Goal: Transaction & Acquisition: Subscribe to service/newsletter

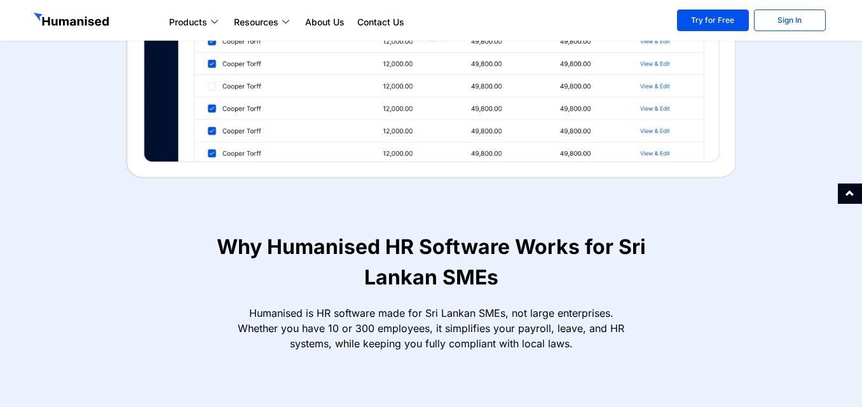
scroll to position [761, 0]
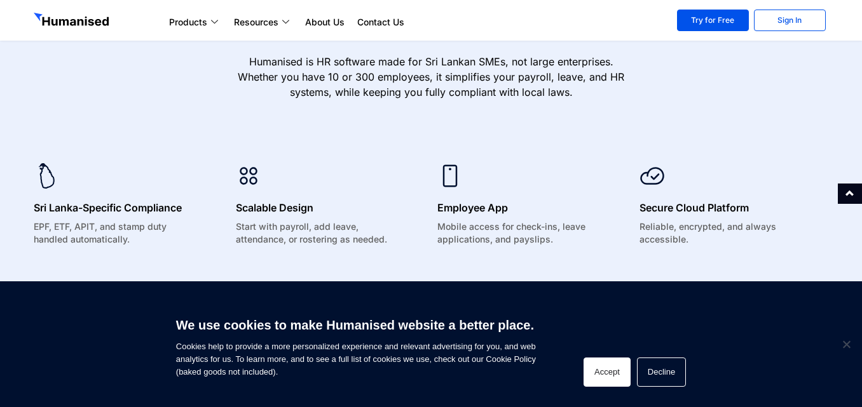
click at [614, 378] on button "Accept" at bounding box center [607, 372] width 47 height 29
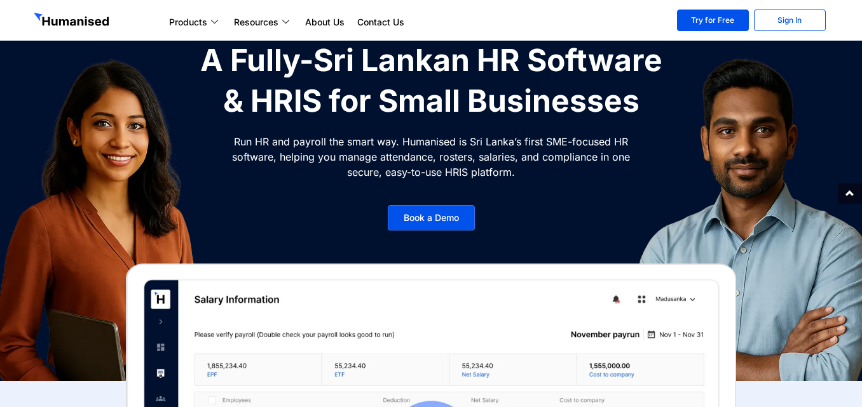
scroll to position [0, 0]
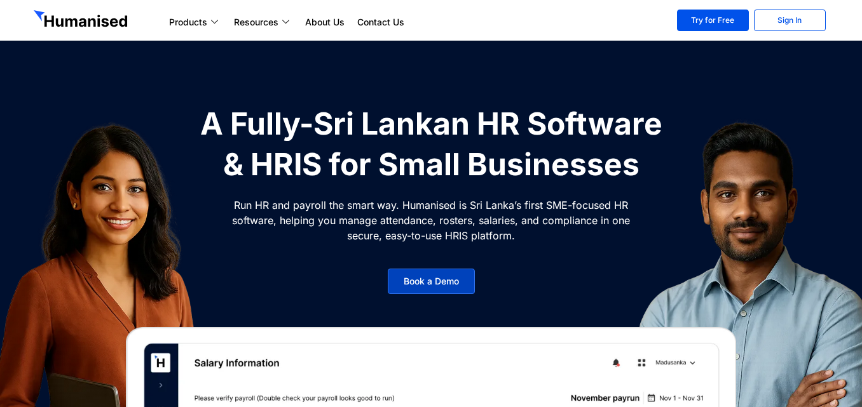
click at [409, 286] on span "Book a Demo" at bounding box center [431, 281] width 55 height 9
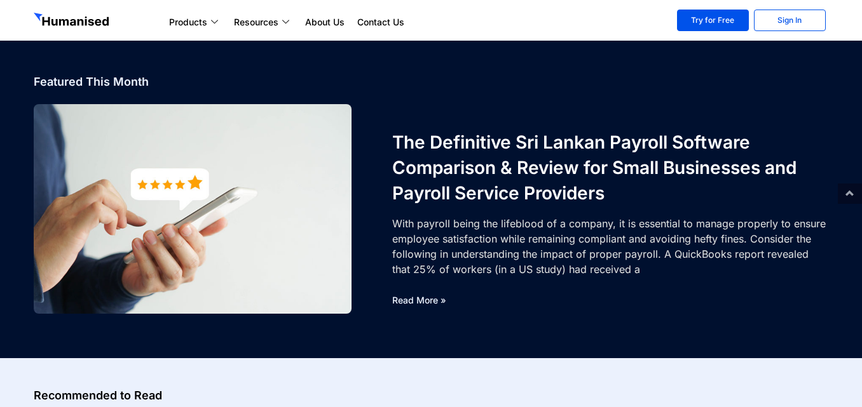
scroll to position [64, 0]
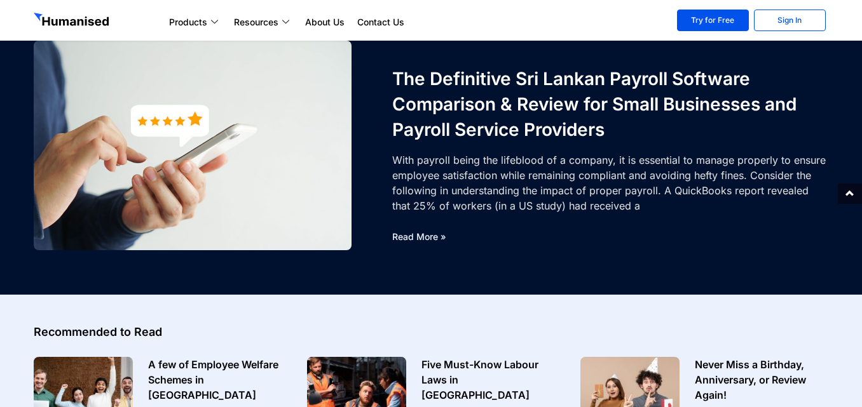
click at [439, 236] on link "Read More »" at bounding box center [419, 236] width 54 height 11
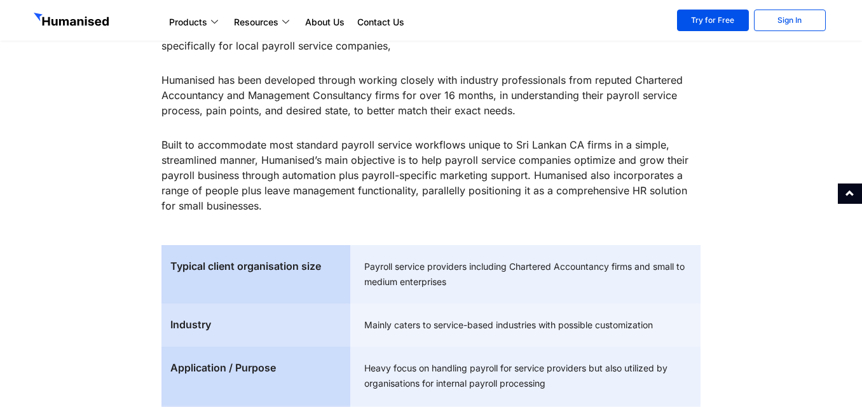
scroll to position [2289, 0]
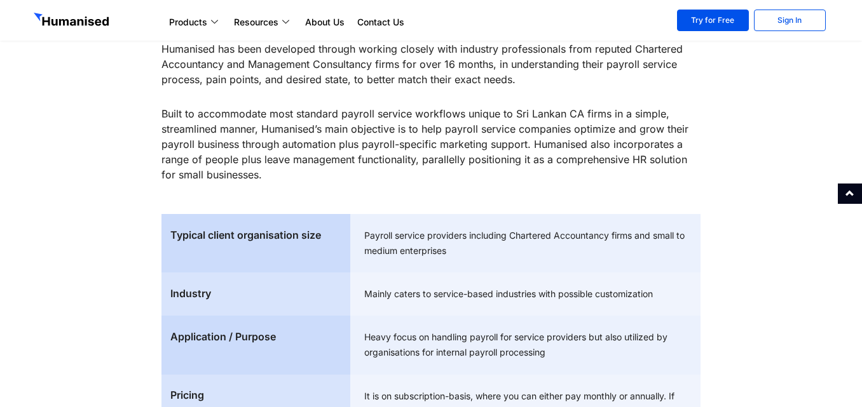
click at [297, 264] on div "Typical client organisation size" at bounding box center [255, 243] width 189 height 58
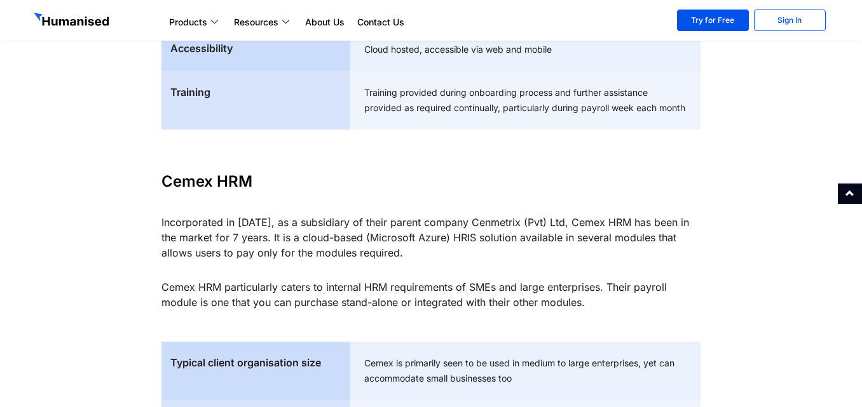
scroll to position [2861, 0]
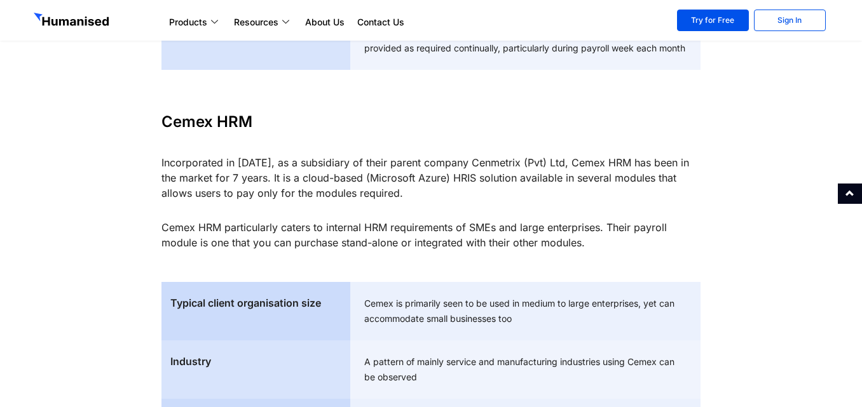
click at [263, 311] on div "Typical client organisation size" at bounding box center [255, 303] width 170 height 15
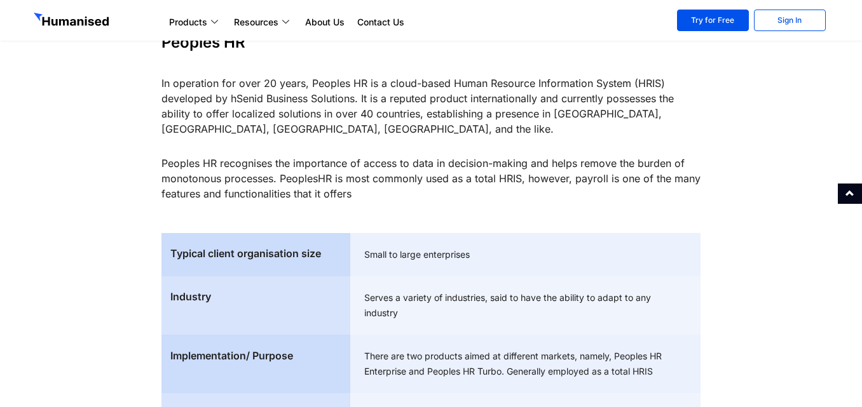
scroll to position [3941, 0]
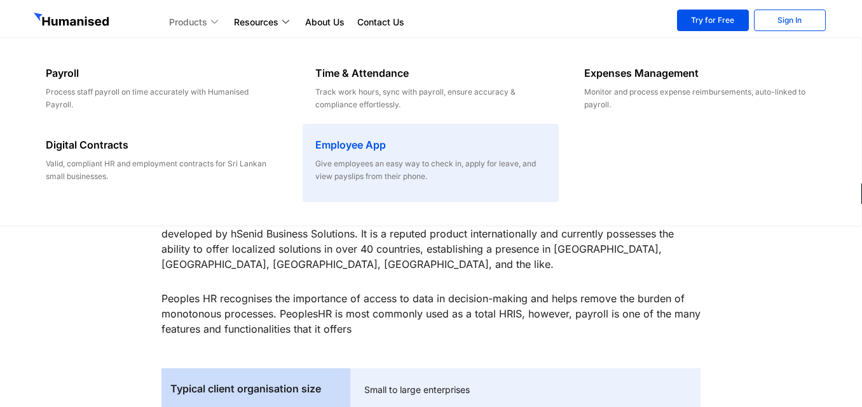
click at [402, 174] on p "Give employees an easy way to check in, apply for leave, and view payslips from…" at bounding box center [430, 170] width 231 height 25
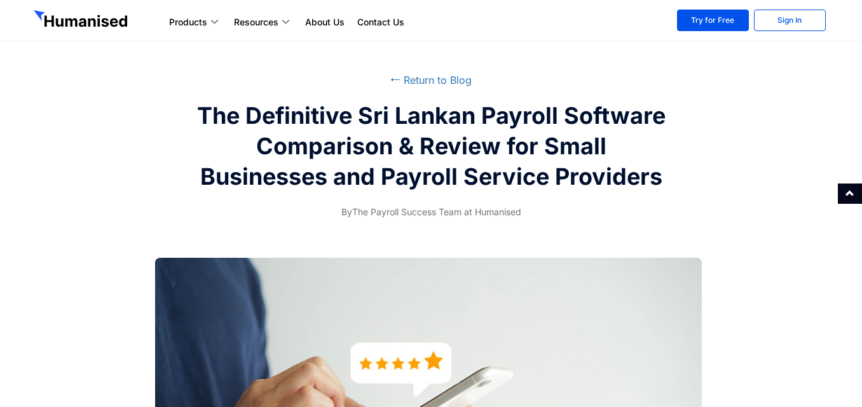
scroll to position [0, 0]
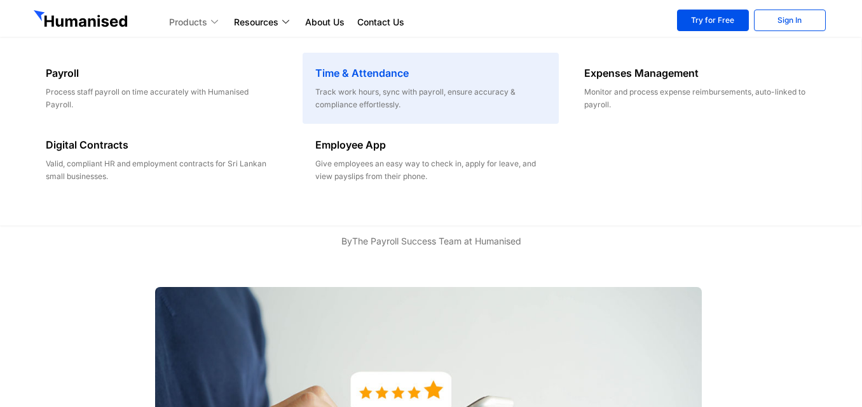
click at [330, 113] on div "Time & Attendance Track work hours, sync with payroll, ensure accuracy & compli…" at bounding box center [431, 88] width 256 height 71
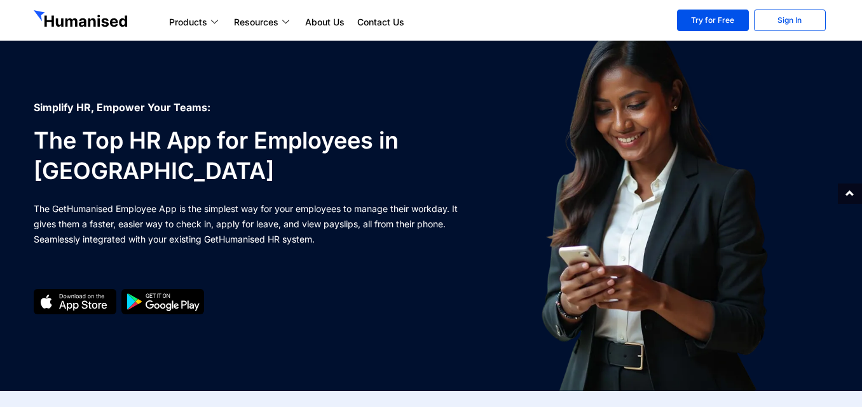
scroll to position [64, 0]
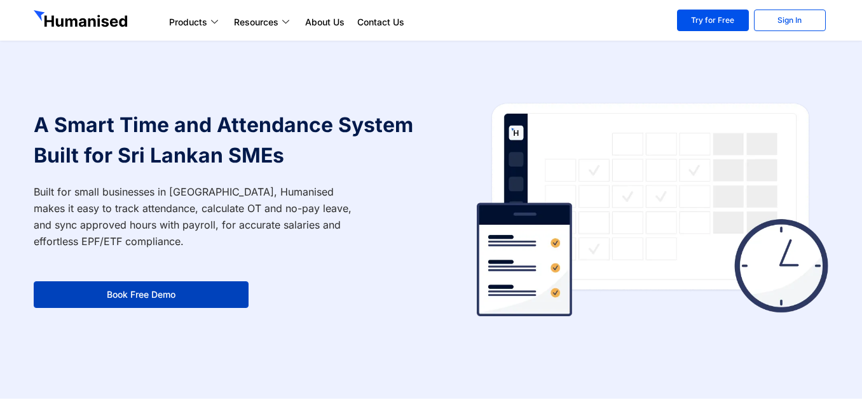
click at [241, 291] on link "Book Free Demo" at bounding box center [141, 295] width 215 height 27
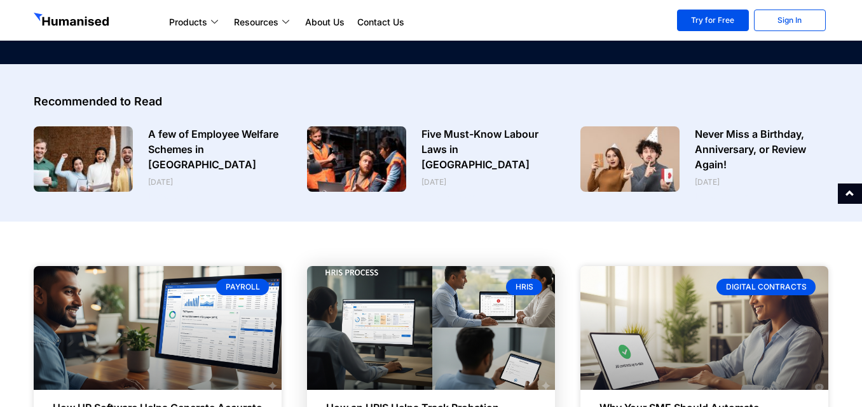
scroll to position [127, 0]
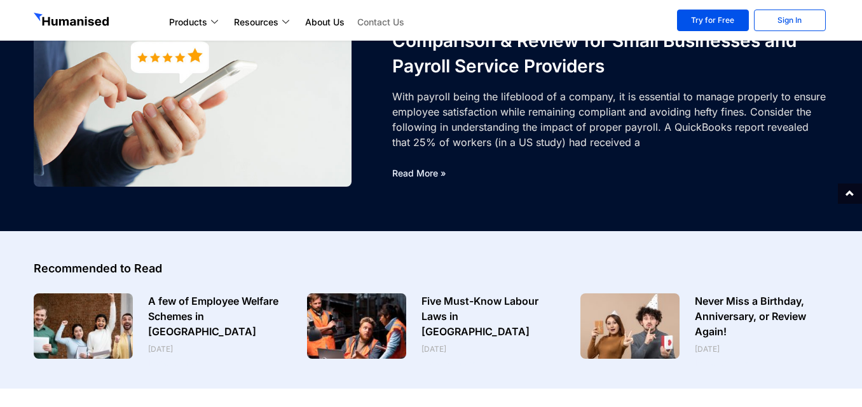
click at [388, 20] on link "Contact Us" at bounding box center [381, 22] width 60 height 15
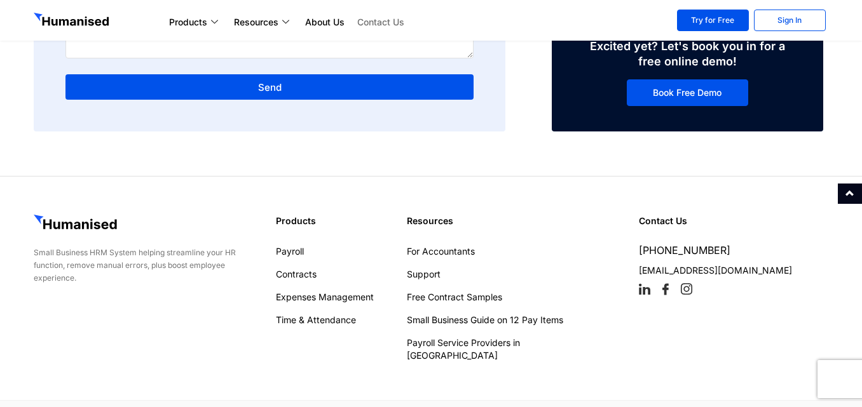
scroll to position [445, 0]
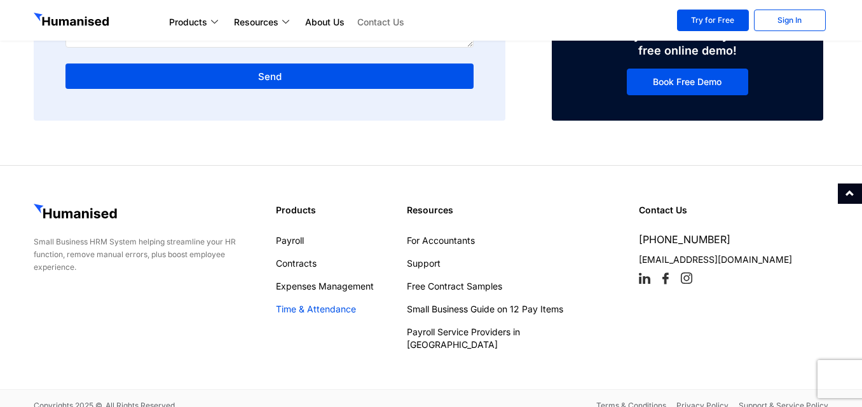
click at [350, 307] on link "Time & Attendance" at bounding box center [335, 309] width 118 height 13
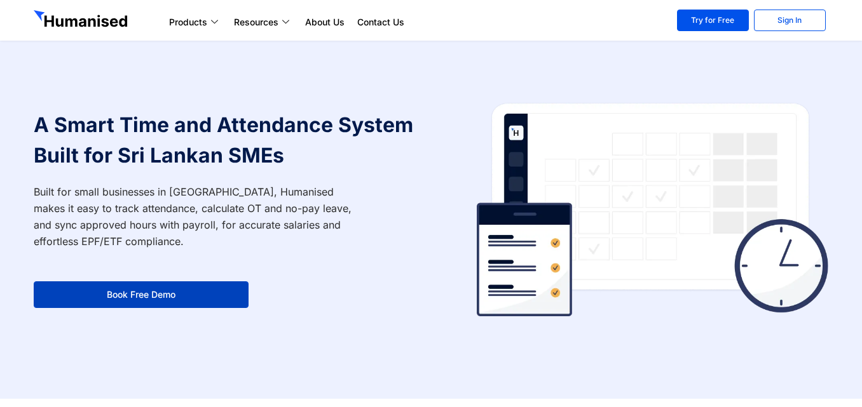
click at [97, 294] on link "Book Free Demo" at bounding box center [141, 295] width 215 height 27
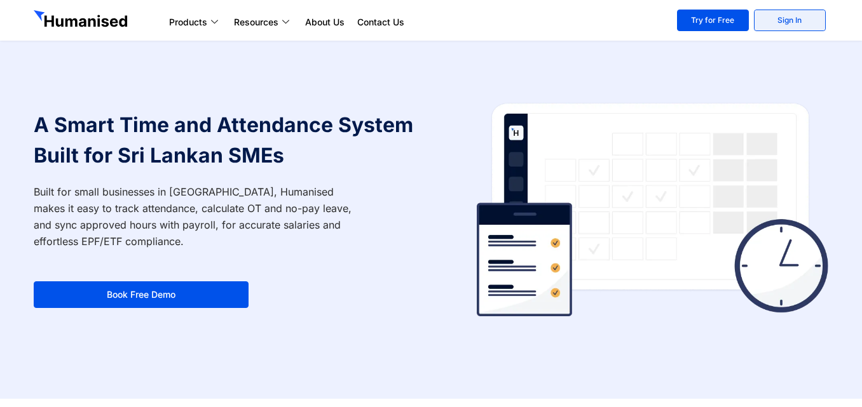
click at [790, 20] on link "Sign In" at bounding box center [790, 21] width 72 height 22
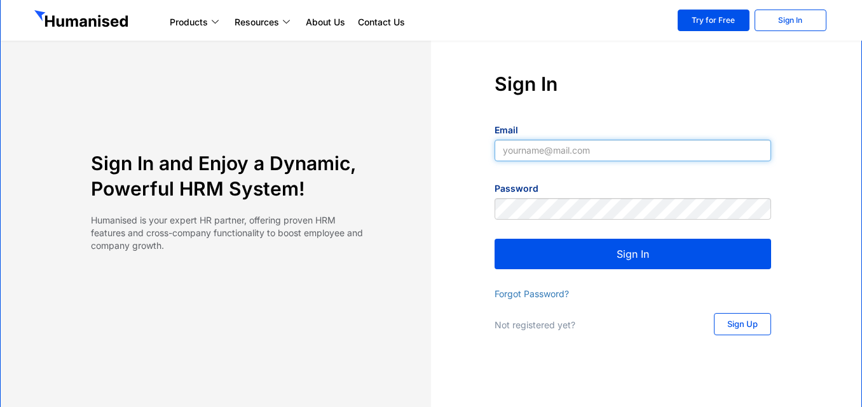
click at [590, 153] on input "Email" at bounding box center [633, 151] width 277 height 22
type input "[EMAIL_ADDRESS][DOMAIN_NAME]"
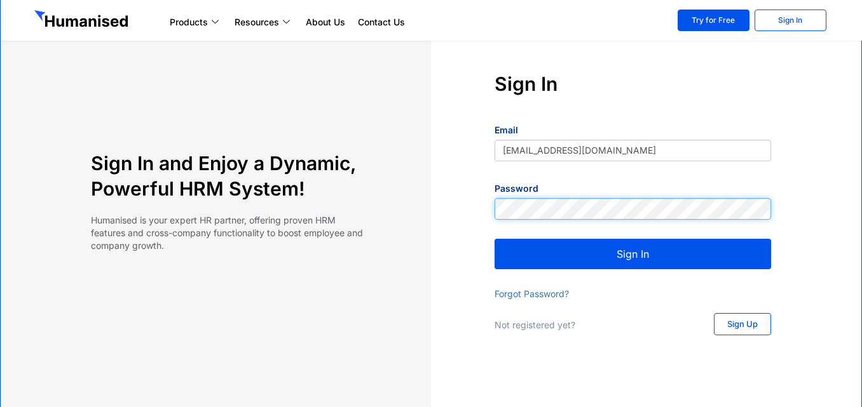
click at [495, 239] on button "Sign In" at bounding box center [633, 254] width 277 height 31
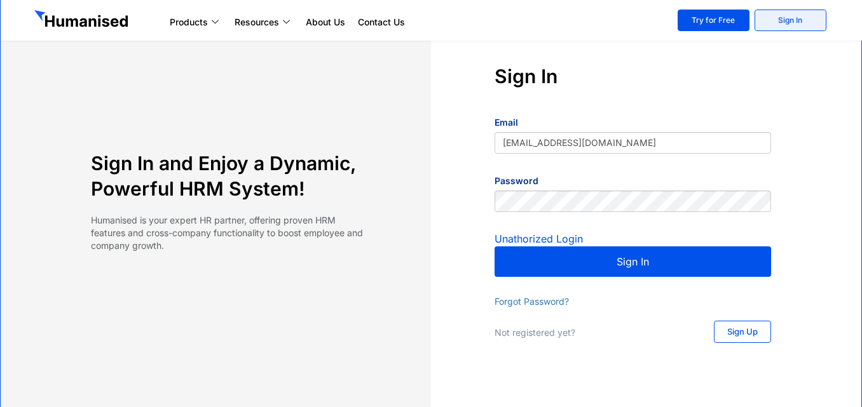
click at [803, 26] on link "Sign In" at bounding box center [791, 21] width 72 height 22
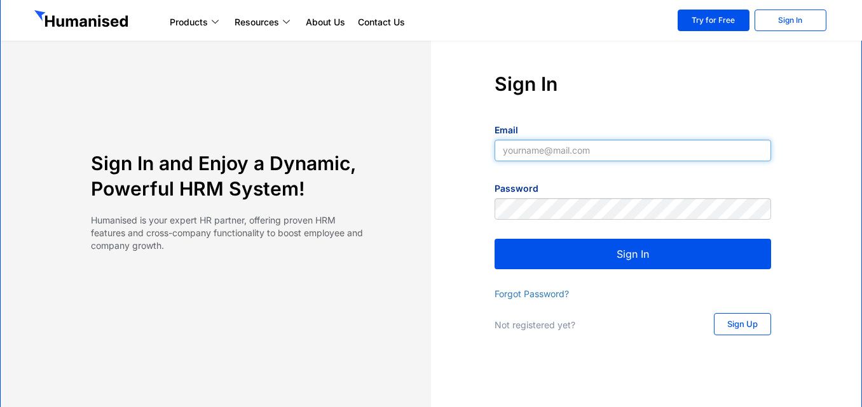
click at [545, 153] on input "Email" at bounding box center [633, 151] width 277 height 22
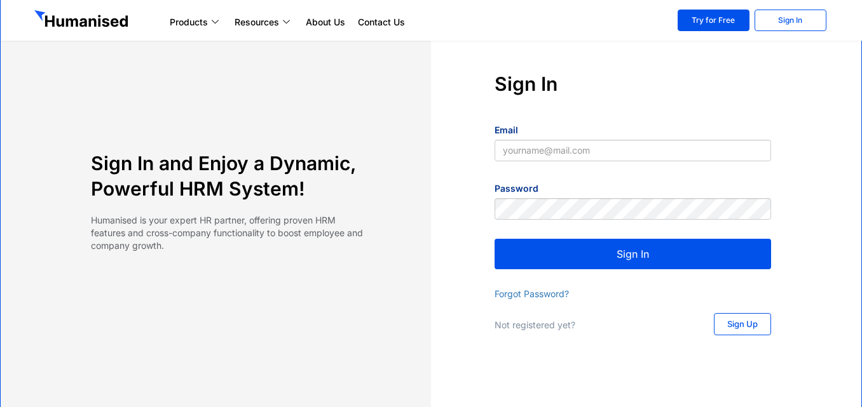
click at [736, 332] on link "Sign Up" at bounding box center [742, 324] width 57 height 22
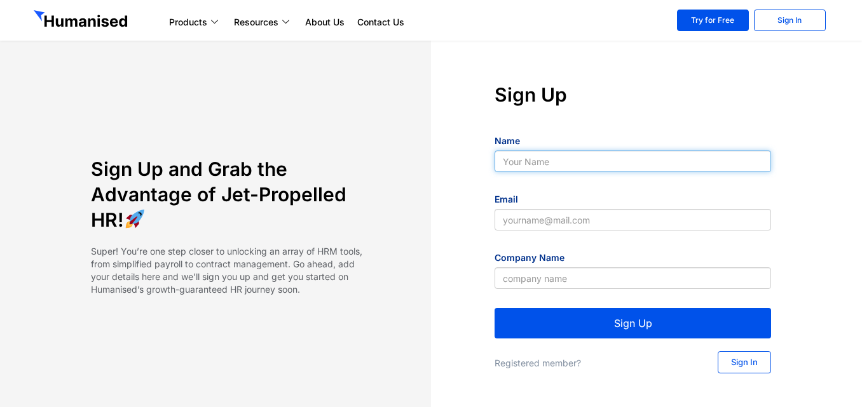
click at [585, 161] on input "Name" at bounding box center [633, 162] width 277 height 22
type input "Colombage Avishka Pathum Silva"
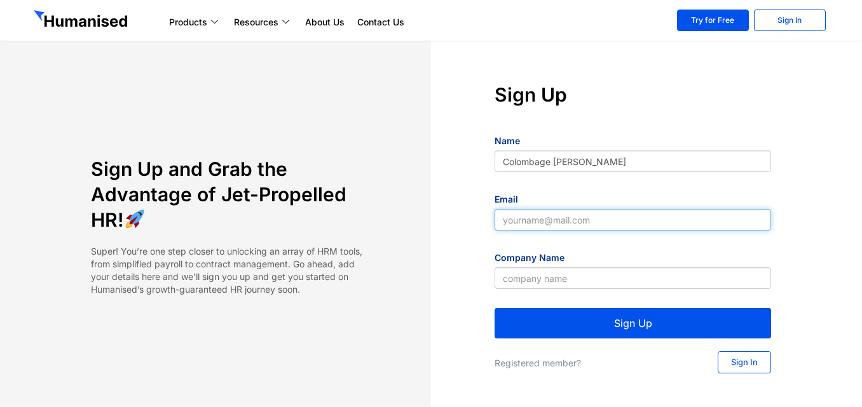
click at [600, 219] on input "Email" at bounding box center [633, 220] width 277 height 22
type input "avishkapathum003@gmail.com"
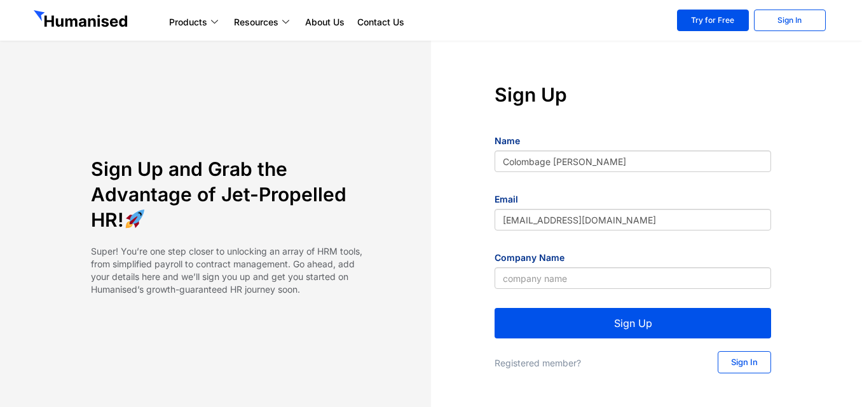
click at [589, 293] on div "Company Name" at bounding box center [633, 274] width 277 height 49
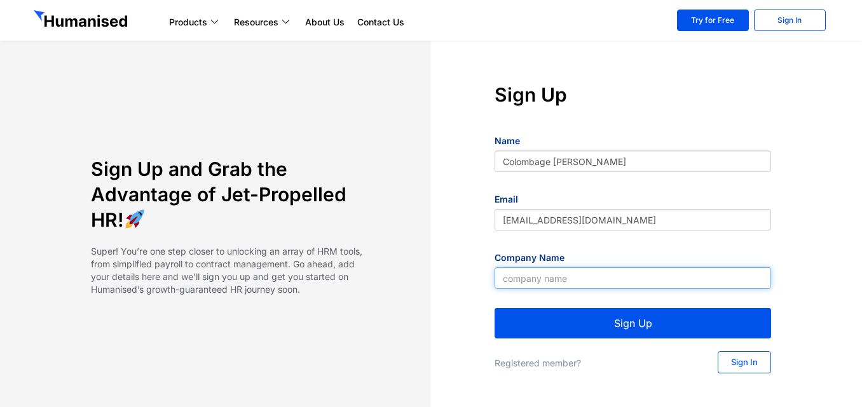
click at [585, 285] on input "Company Name" at bounding box center [633, 279] width 277 height 22
type input "Orava (Pvt) Ltd"
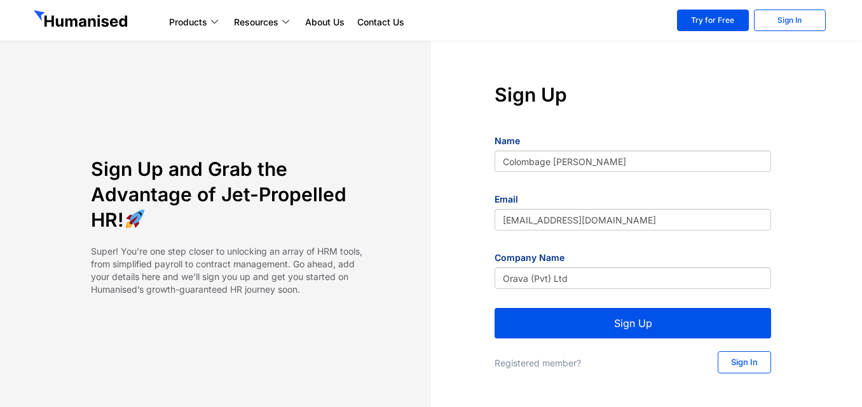
click at [606, 324] on button "Sign Up" at bounding box center [633, 323] width 277 height 31
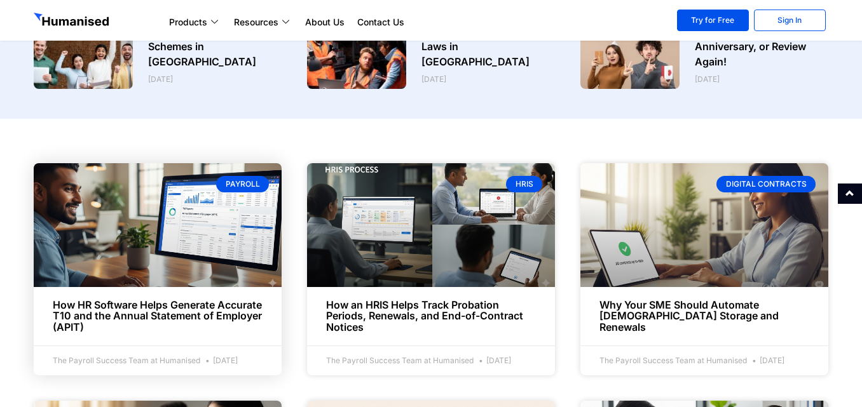
scroll to position [381, 0]
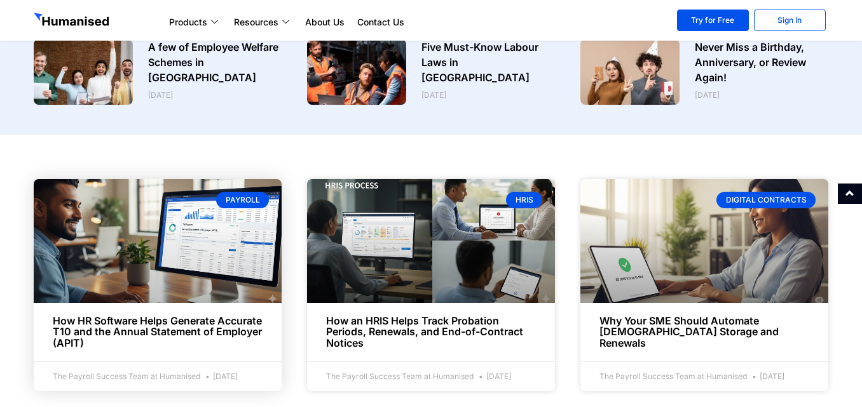
click at [255, 206] on div "Payroll" at bounding box center [242, 200] width 53 height 17
click at [253, 203] on div "Payroll" at bounding box center [242, 200] width 53 height 17
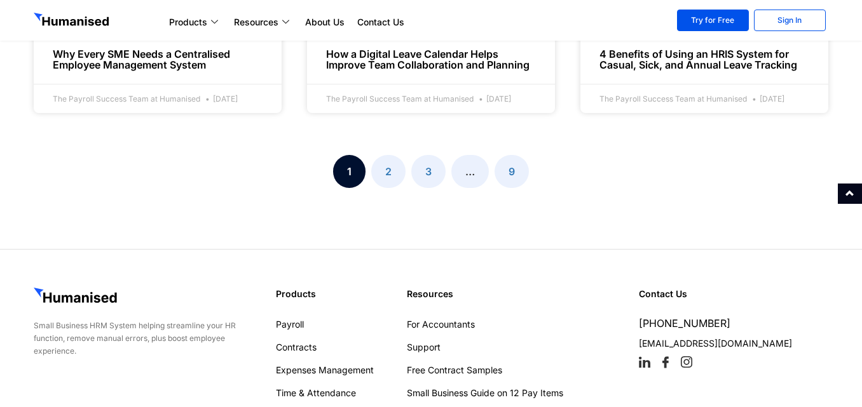
scroll to position [1714, 0]
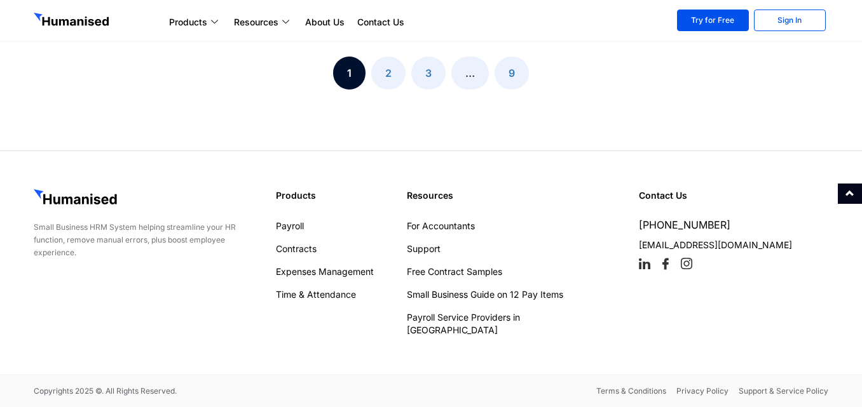
click at [392, 89] on link "Page 2" at bounding box center [388, 73] width 34 height 33
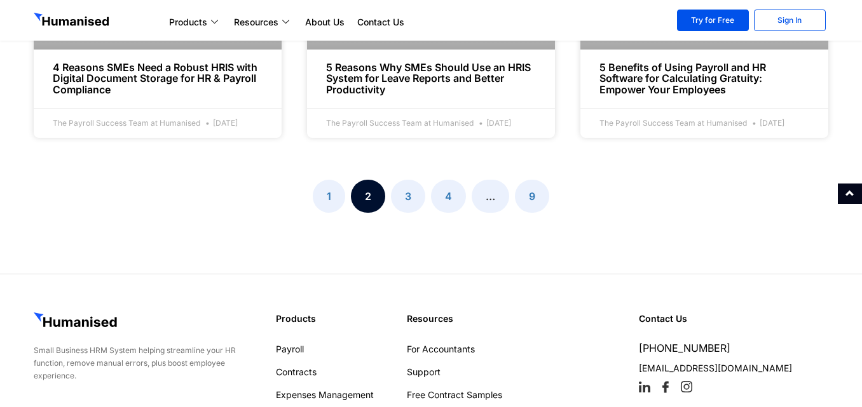
scroll to position [1706, 0]
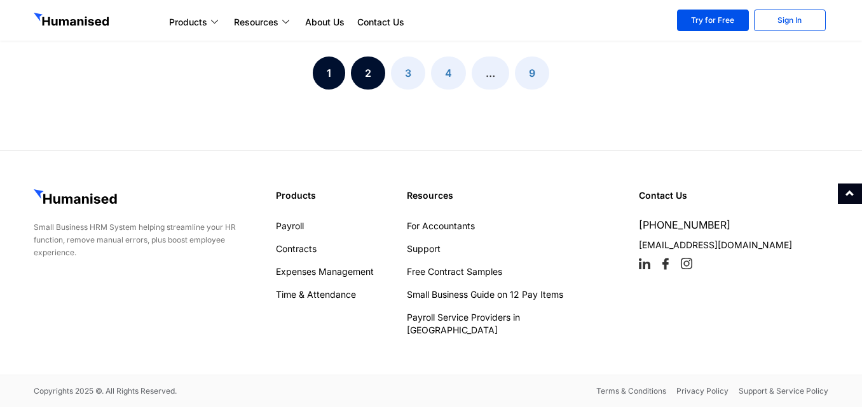
click at [333, 90] on link "Page 1" at bounding box center [329, 73] width 32 height 33
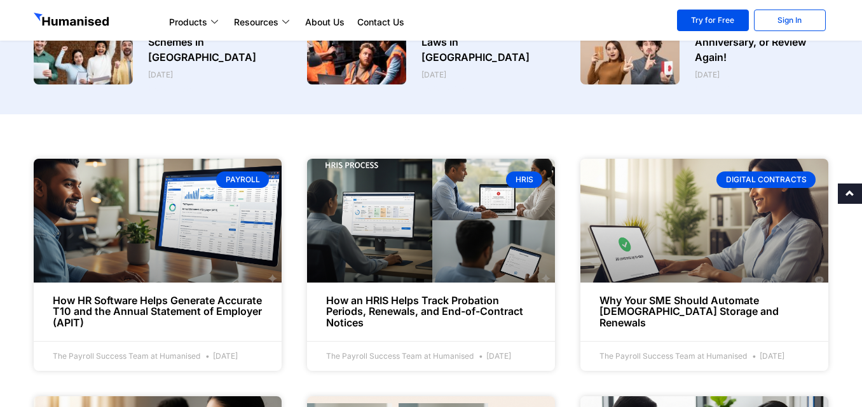
scroll to position [509, 0]
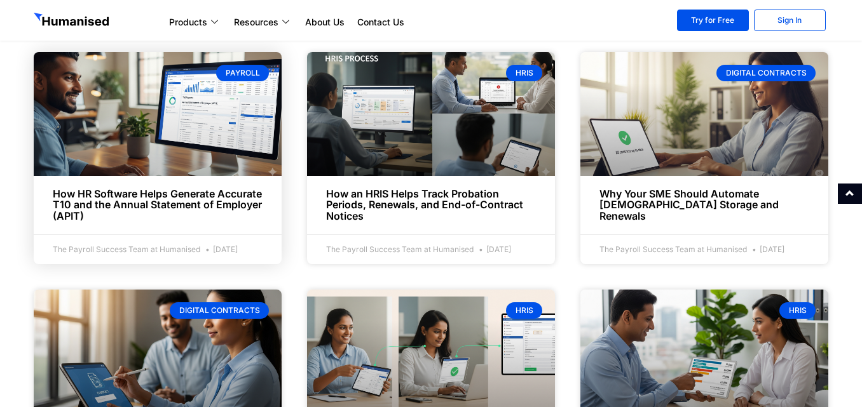
click at [152, 78] on link at bounding box center [158, 114] width 248 height 124
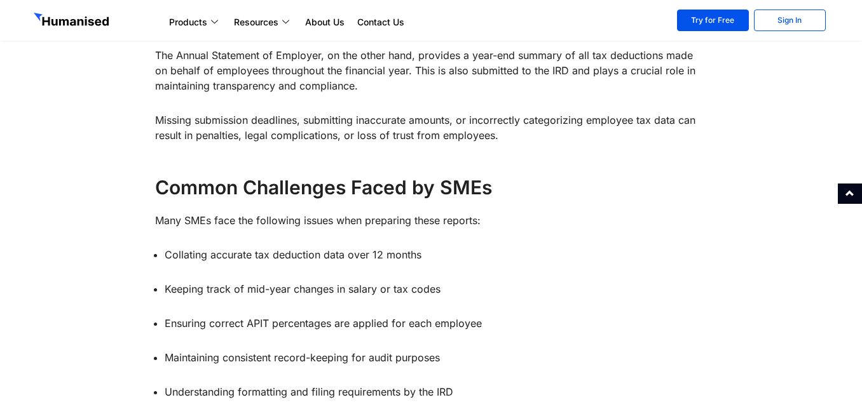
scroll to position [890, 0]
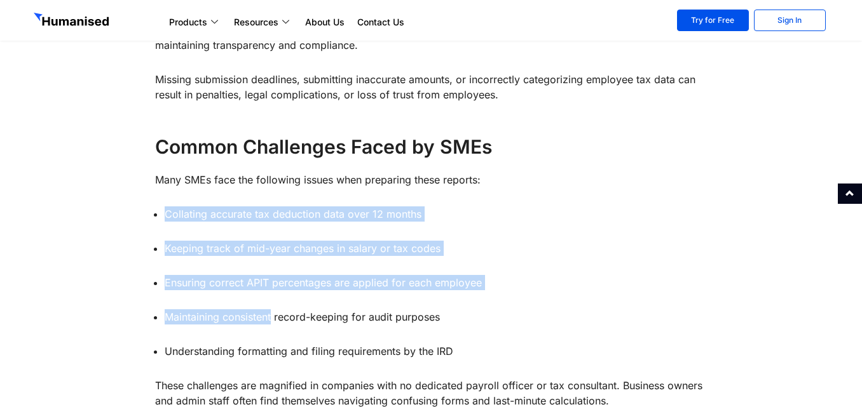
drag, startPoint x: 165, startPoint y: 212, endPoint x: 299, endPoint y: 325, distance: 175.0
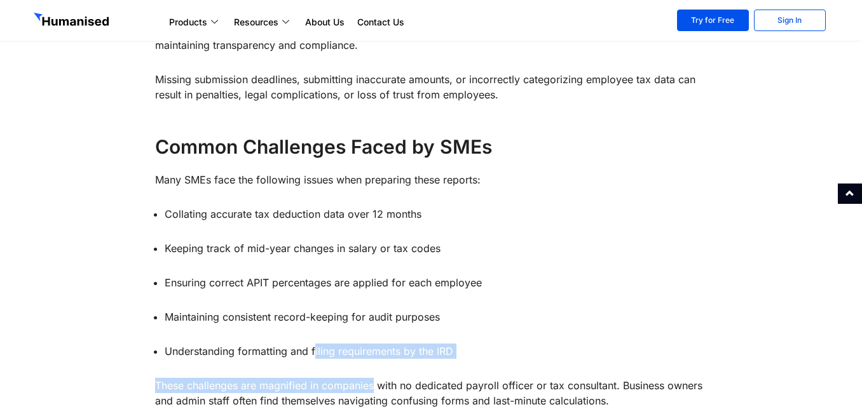
drag, startPoint x: 315, startPoint y: 335, endPoint x: 376, endPoint y: 365, distance: 67.4
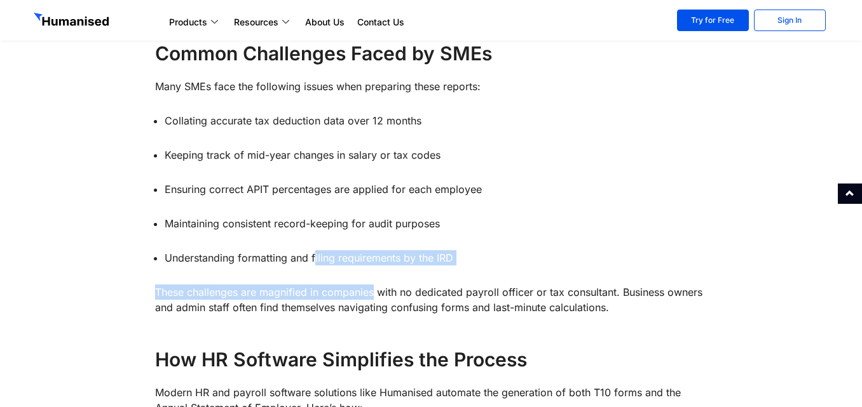
scroll to position [1271, 0]
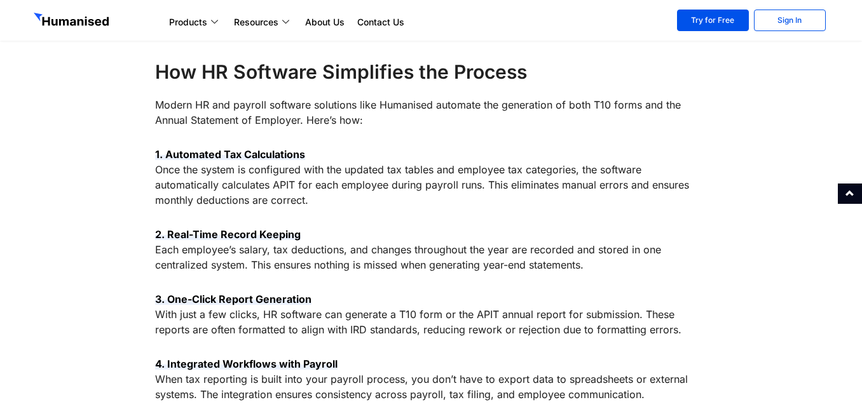
click at [198, 158] on strong "1. Automated Tax Calculations" at bounding box center [230, 154] width 150 height 13
drag, startPoint x: 180, startPoint y: 151, endPoint x: 212, endPoint y: 153, distance: 32.4
click at [212, 153] on strong "1. Automated Tax Calculations" at bounding box center [230, 154] width 150 height 13
drag, startPoint x: 302, startPoint y: 163, endPoint x: 314, endPoint y: 166, distance: 12.5
click at [314, 166] on p "1. Automated Tax Calculations Once the system is configured with the updated ta…" at bounding box center [431, 177] width 552 height 61
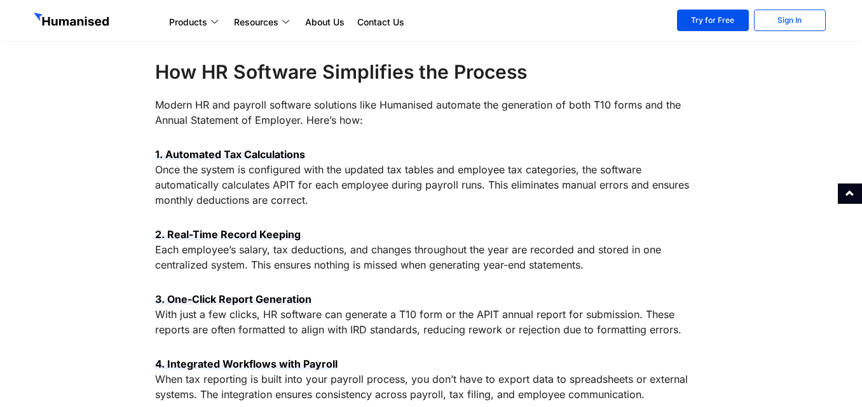
click at [266, 238] on strong "2. Real-Time Record Keeping" at bounding box center [228, 234] width 146 height 13
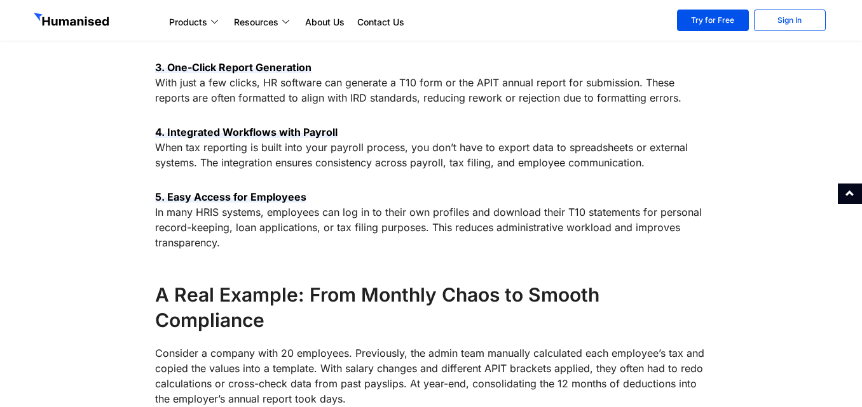
scroll to position [1589, 0]
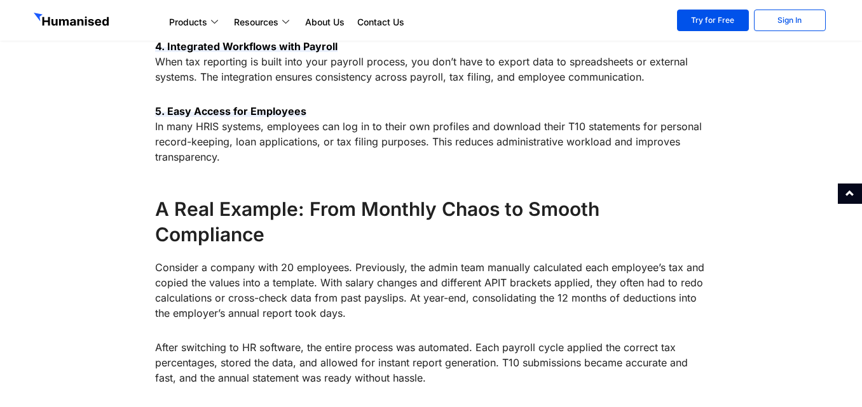
drag, startPoint x: 153, startPoint y: 208, endPoint x: 301, endPoint y: 245, distance: 152.0
drag, startPoint x: 420, startPoint y: 254, endPoint x: 437, endPoint y: 256, distance: 17.3
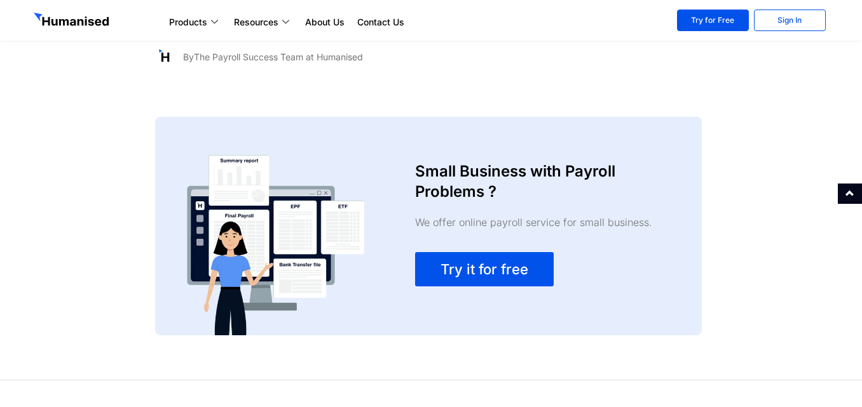
scroll to position [2479, 0]
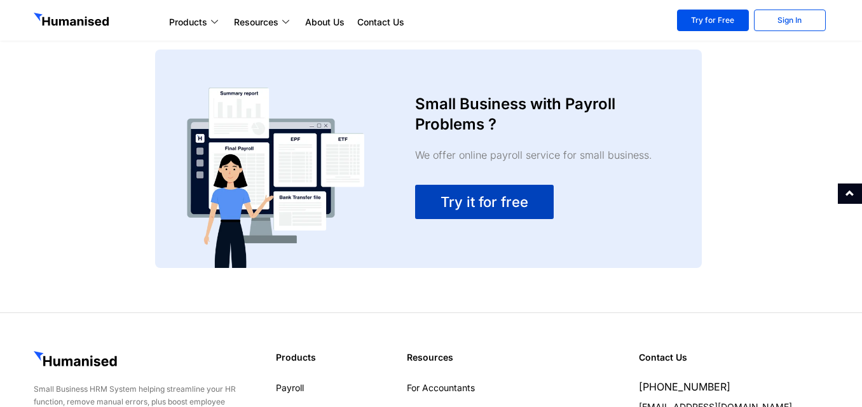
click at [500, 211] on link "Try it for free" at bounding box center [484, 202] width 139 height 34
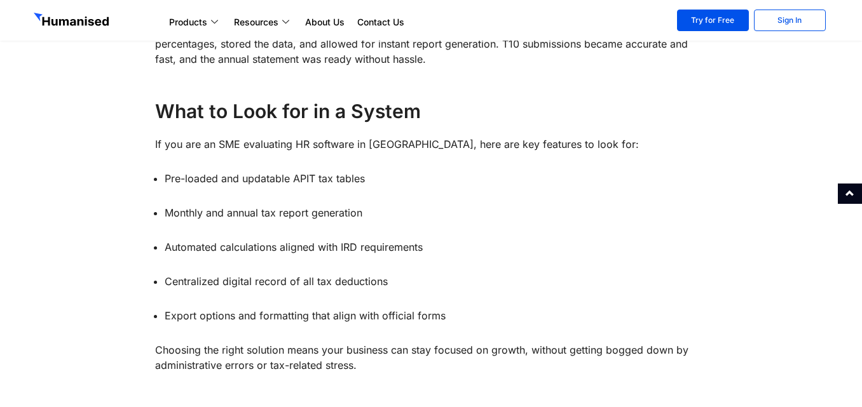
scroll to position [1907, 0]
